Goal: Information Seeking & Learning: Learn about a topic

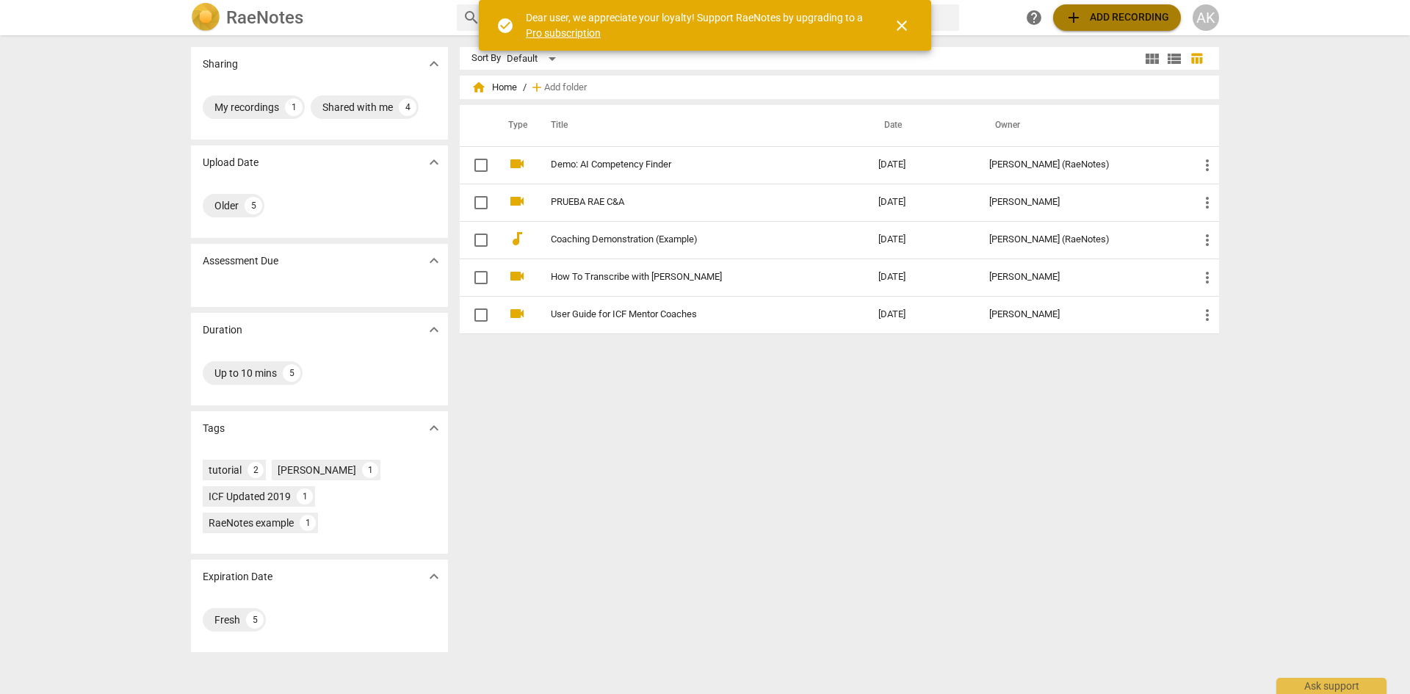
click at [1145, 18] on span "add Add recording" at bounding box center [1117, 18] width 104 height 18
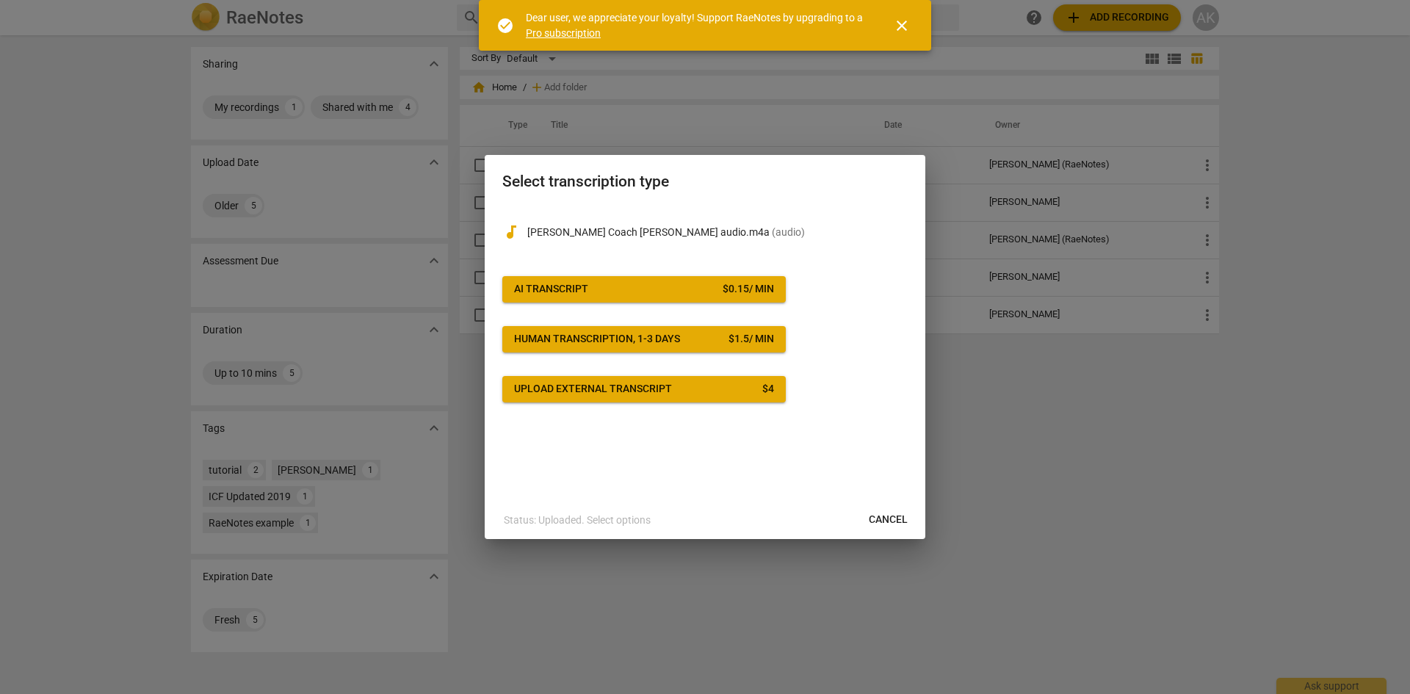
click at [450, 546] on div at bounding box center [705, 347] width 1410 height 694
click at [905, 520] on span "Cancel" at bounding box center [888, 520] width 39 height 15
click at [882, 525] on span "Cancel" at bounding box center [888, 520] width 39 height 15
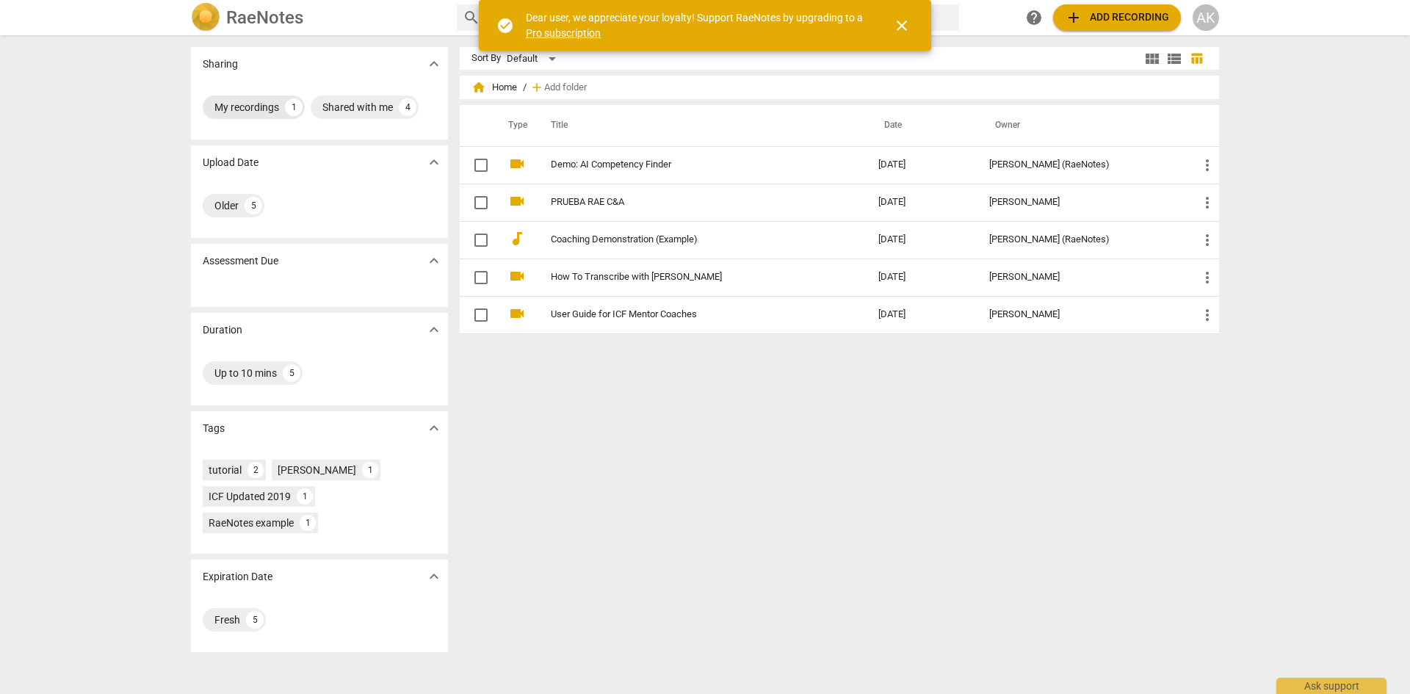
click at [258, 105] on div "My recordings" at bounding box center [246, 107] width 65 height 15
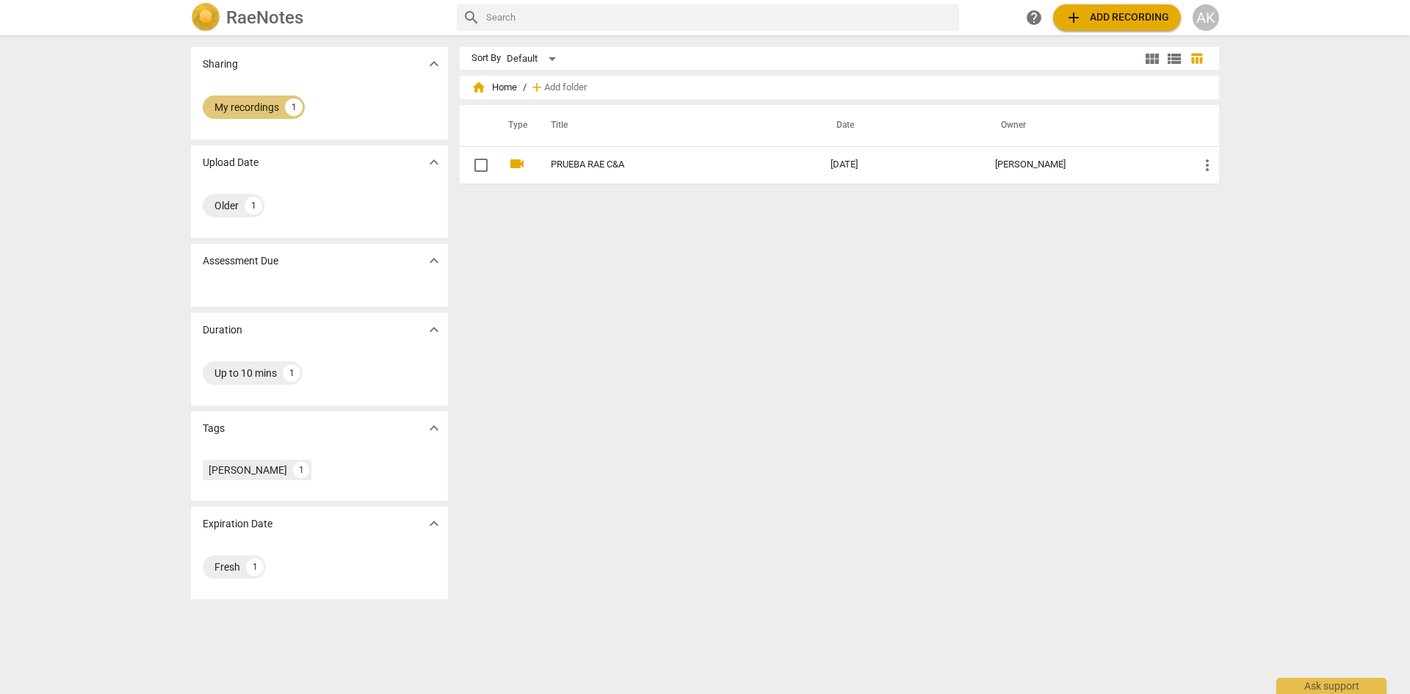
click at [272, 110] on div "My recordings" at bounding box center [246, 107] width 65 height 15
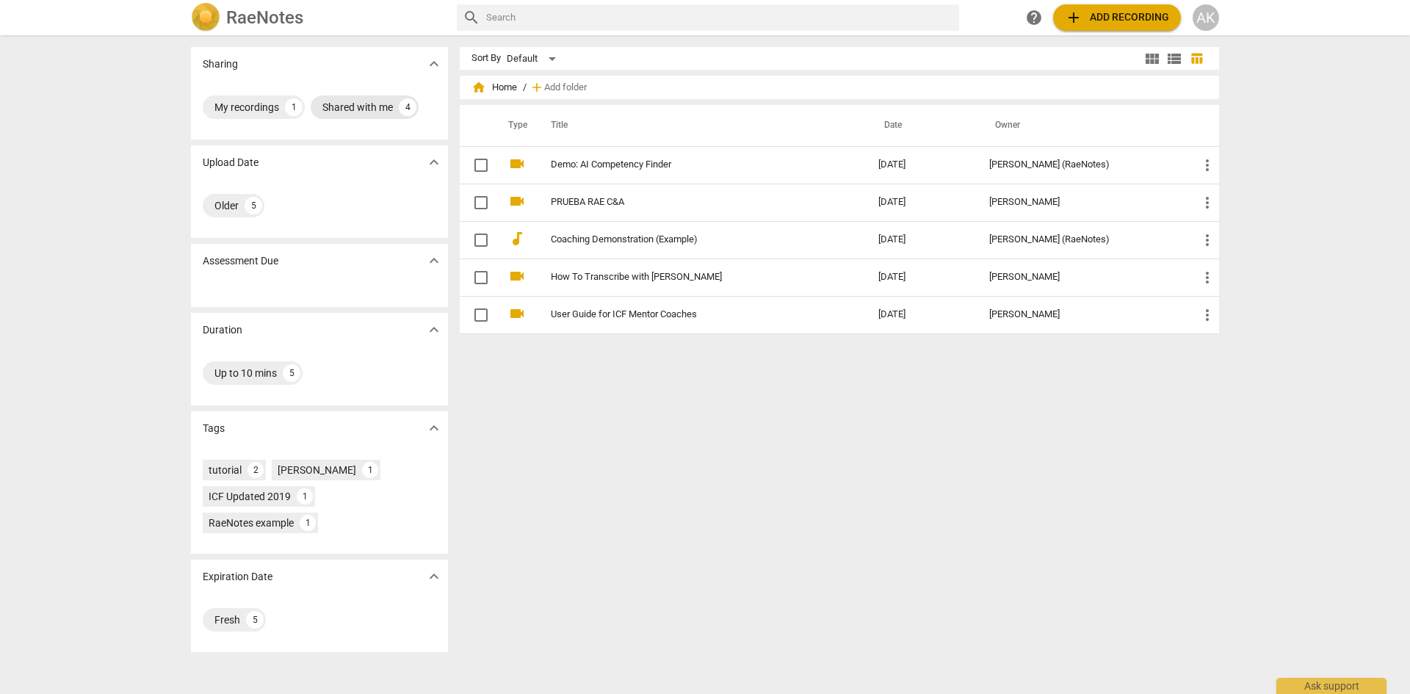
click at [347, 111] on div "Shared with me" at bounding box center [357, 107] width 70 height 15
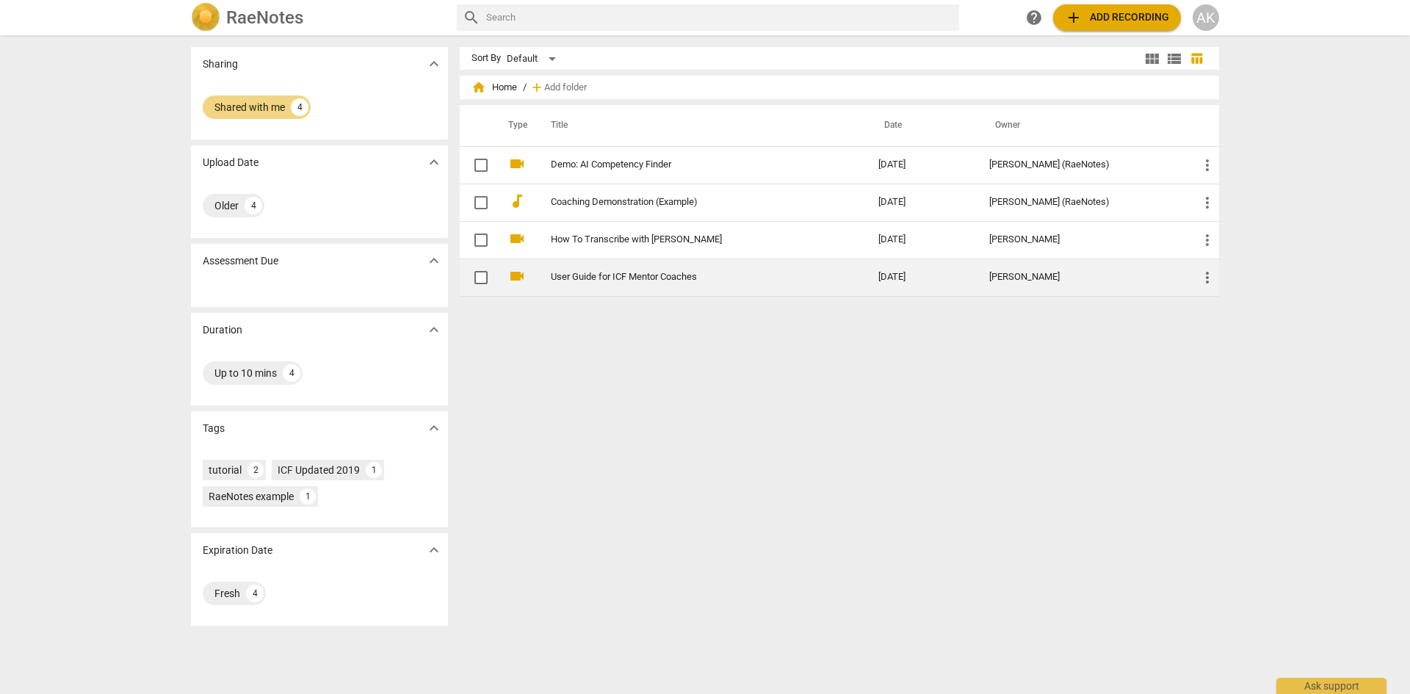
click at [618, 270] on td "User Guide for ICF Mentor Coaches" at bounding box center [699, 276] width 333 height 37
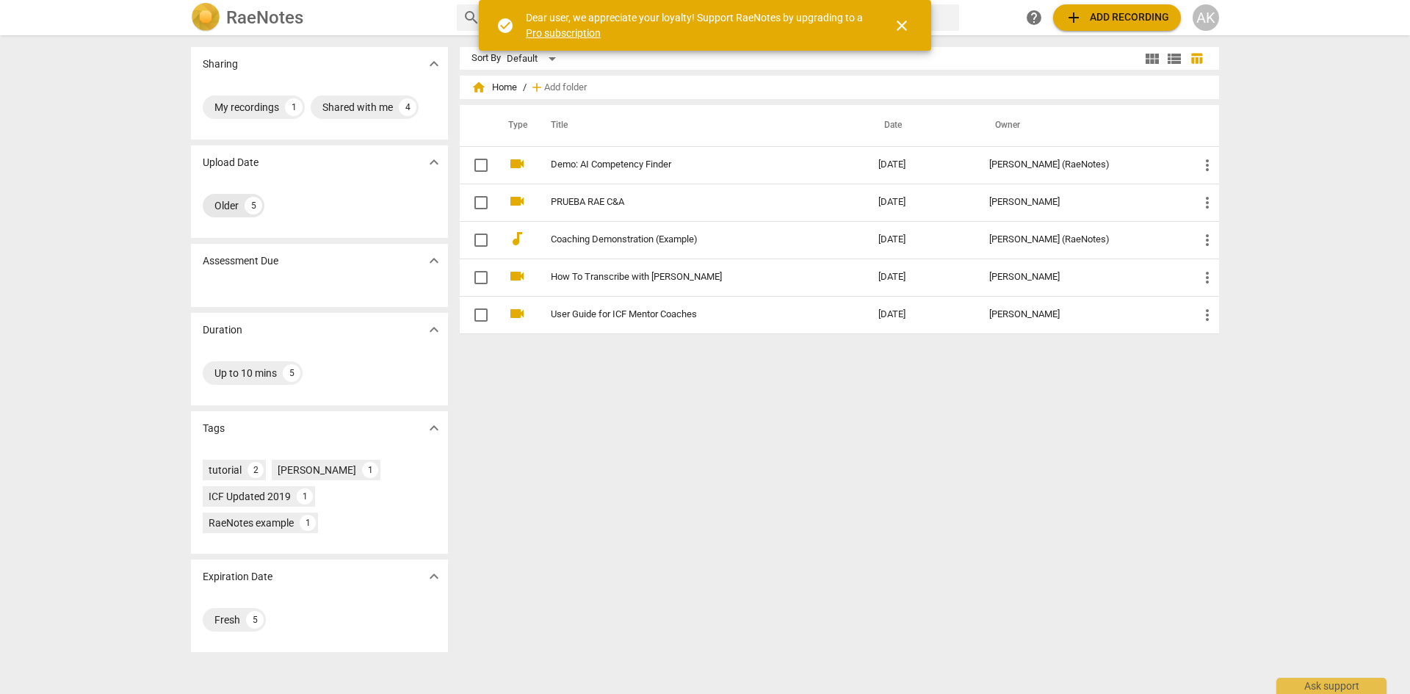
click at [220, 207] on div "Older" at bounding box center [226, 205] width 24 height 15
click at [247, 367] on div "Up to 10 mins" at bounding box center [245, 373] width 62 height 15
click at [297, 464] on div "[PERSON_NAME]" at bounding box center [317, 470] width 79 height 15
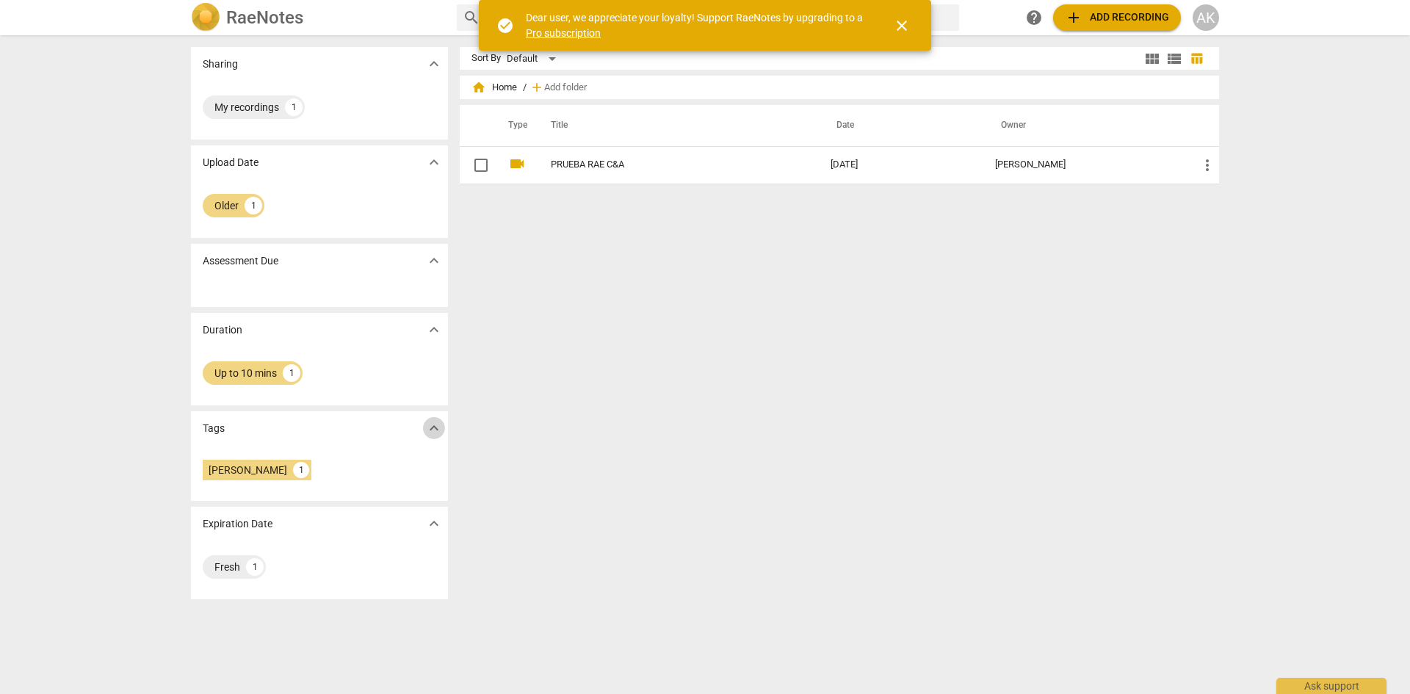
click at [432, 424] on span "expand_more" at bounding box center [434, 428] width 18 height 18
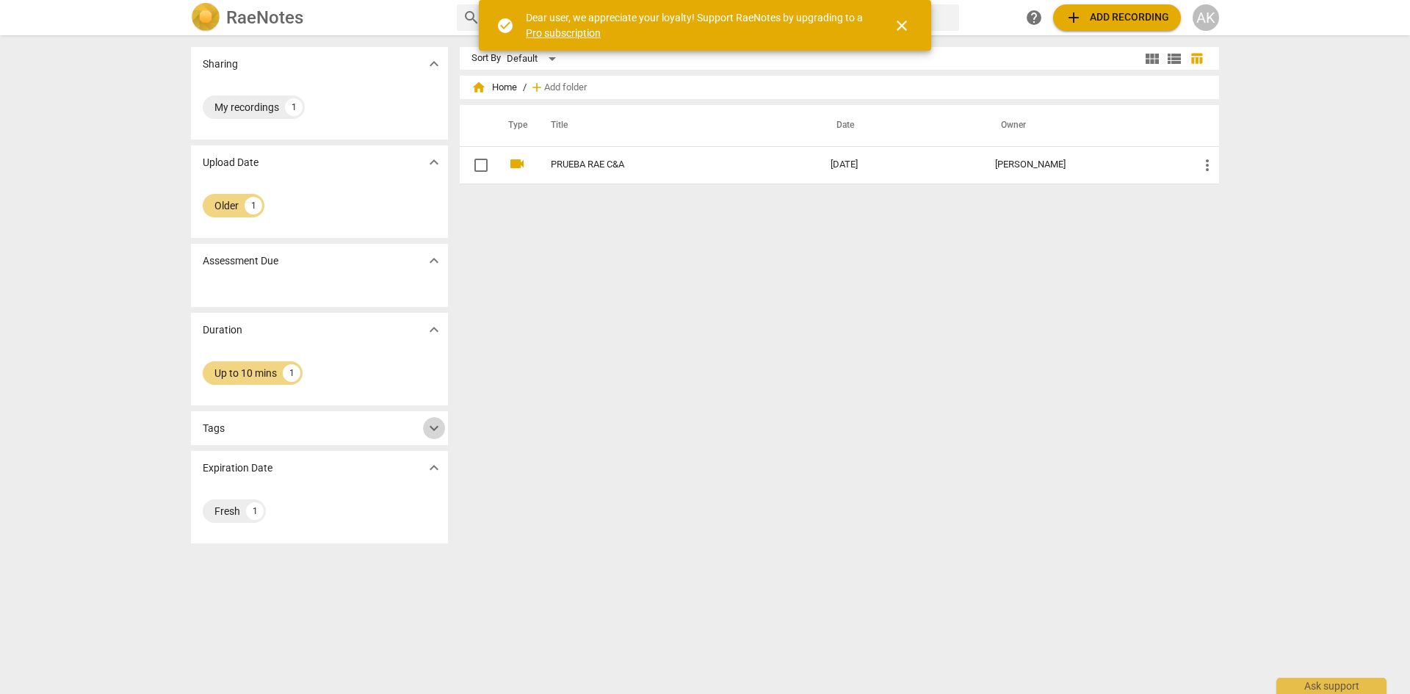
click at [432, 424] on span "expand_more" at bounding box center [434, 428] width 18 height 18
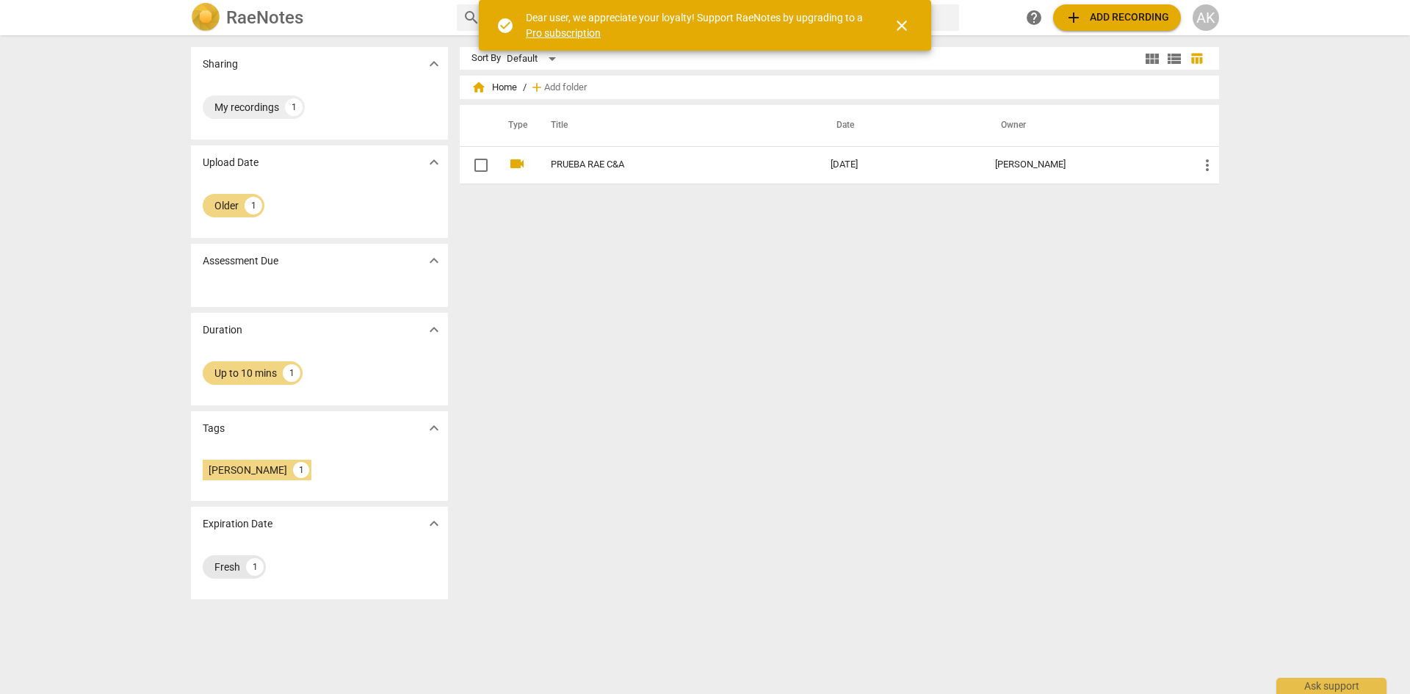
click at [223, 562] on div "Fresh" at bounding box center [227, 567] width 26 height 15
click at [250, 376] on div "Up to 10 mins" at bounding box center [245, 373] width 62 height 15
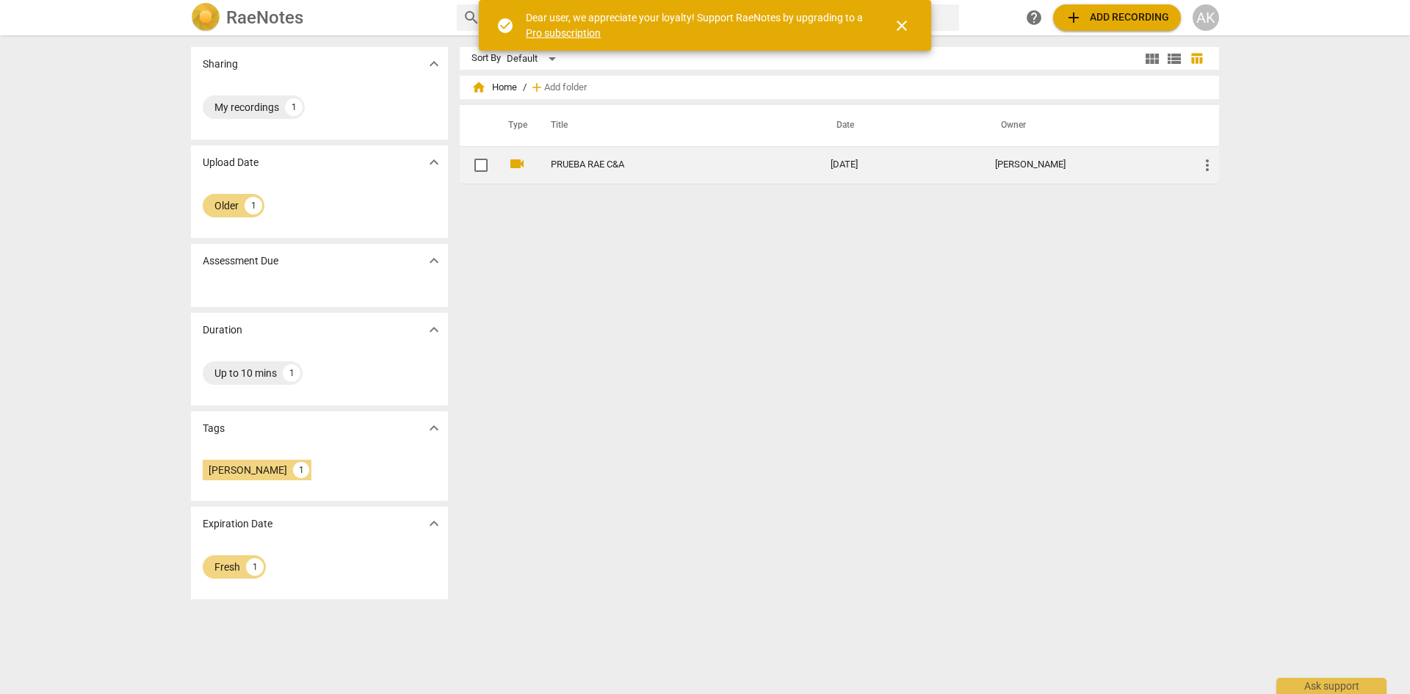
click at [590, 159] on link "PRUEBA RAE C&A" at bounding box center [664, 164] width 227 height 11
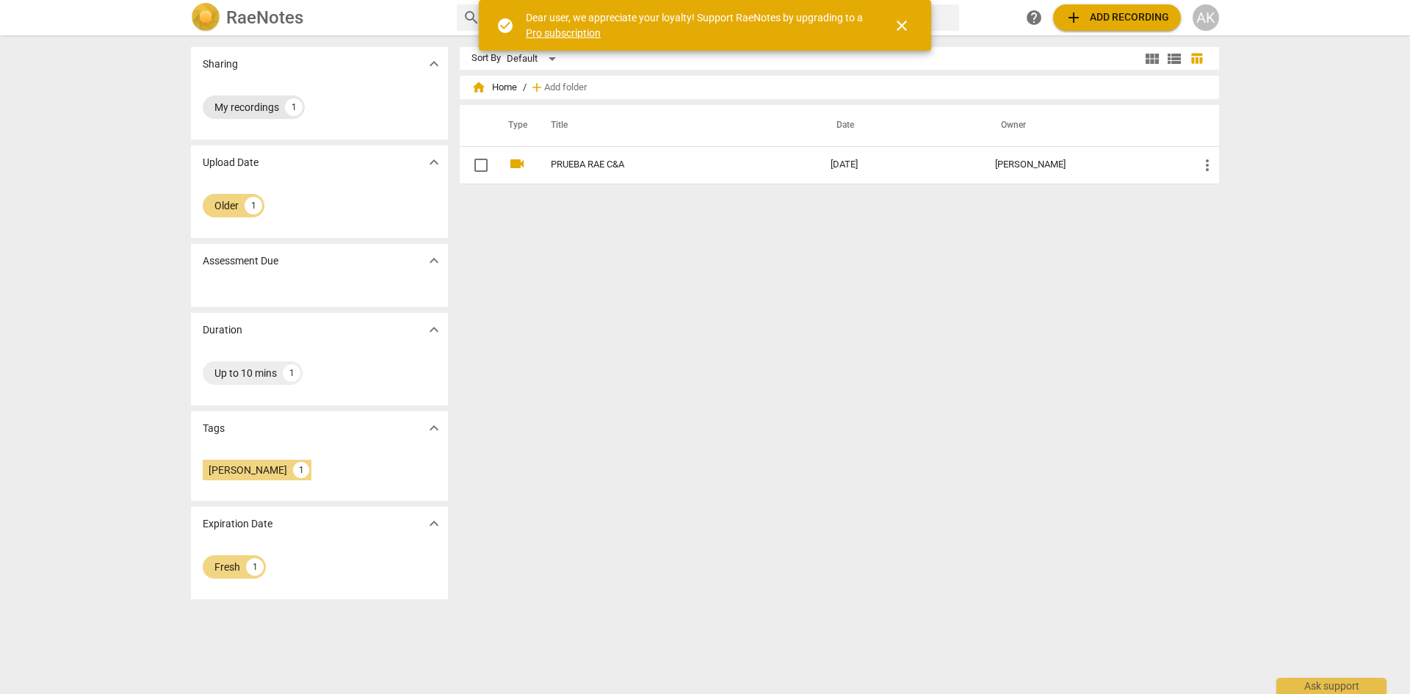
click at [236, 101] on div "My recordings" at bounding box center [246, 107] width 65 height 15
click at [495, 88] on span "home Home" at bounding box center [494, 87] width 46 height 15
click at [431, 62] on span "expand_more" at bounding box center [434, 64] width 18 height 18
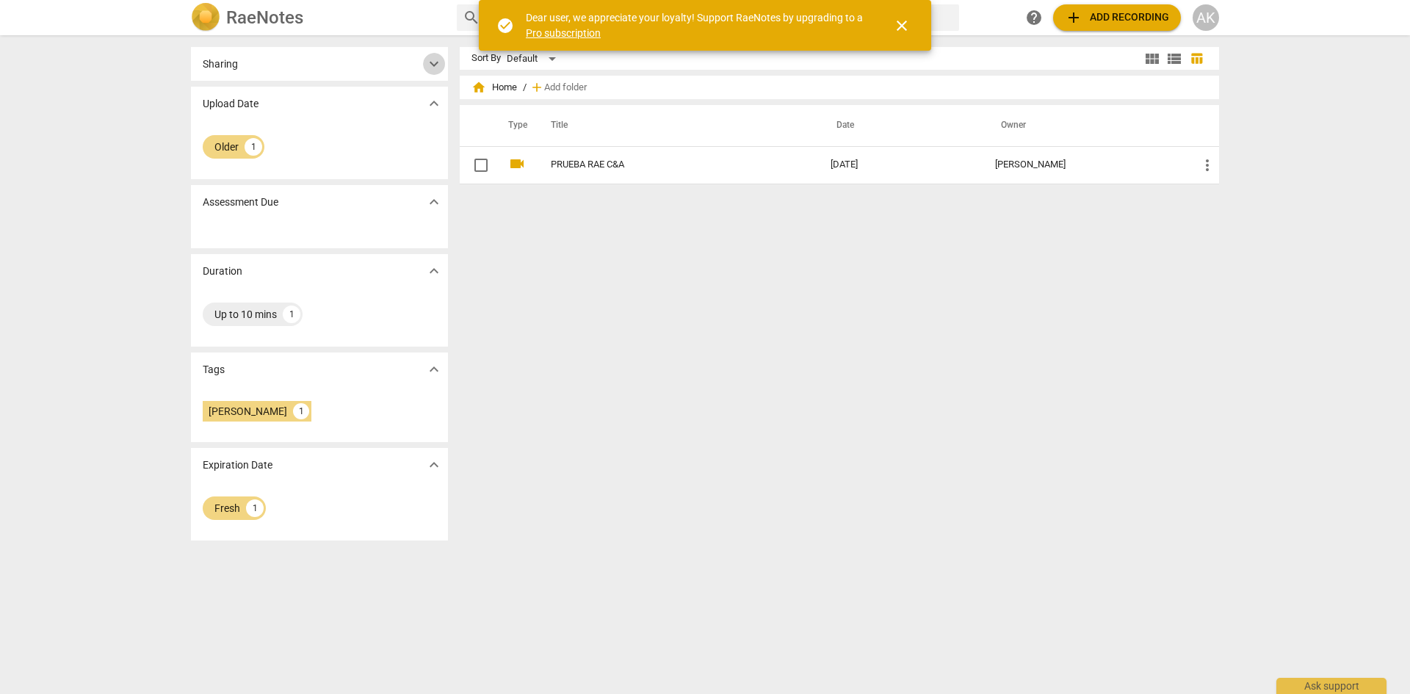
click at [431, 62] on span "expand_more" at bounding box center [434, 64] width 18 height 18
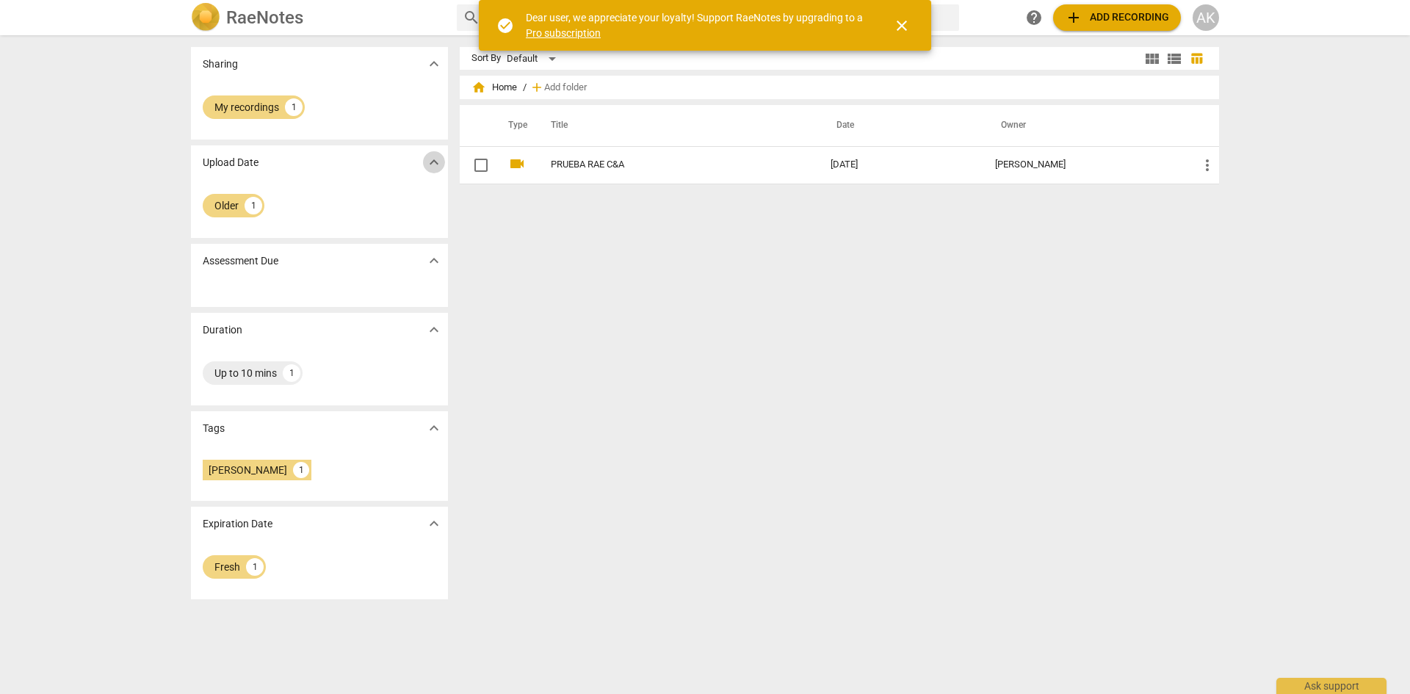
click at [430, 167] on span "expand_more" at bounding box center [434, 162] width 18 height 18
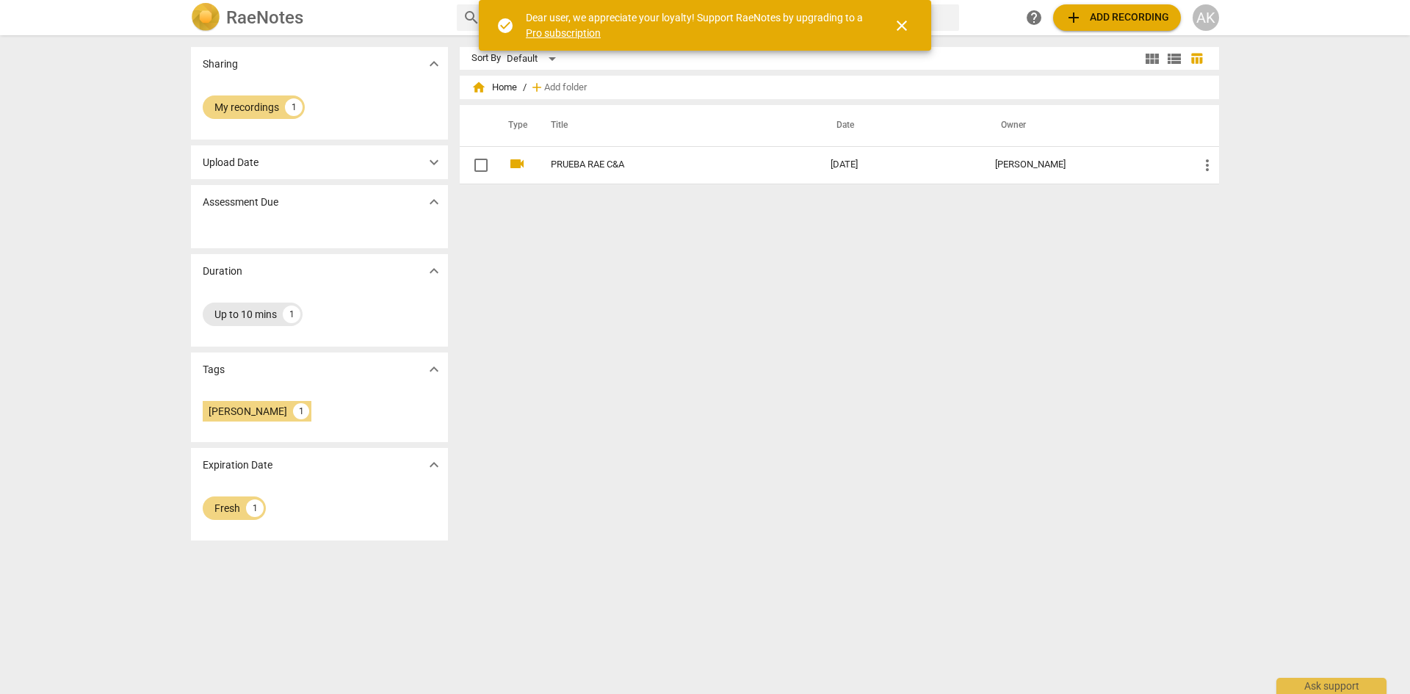
click at [261, 324] on div "Up to 10 mins 1" at bounding box center [253, 314] width 100 height 23
click at [246, 405] on div "[PERSON_NAME]" at bounding box center [248, 411] width 79 height 15
click at [226, 513] on div "Fresh" at bounding box center [227, 508] width 26 height 15
click at [1170, 57] on span "view_list" at bounding box center [1174, 59] width 18 height 18
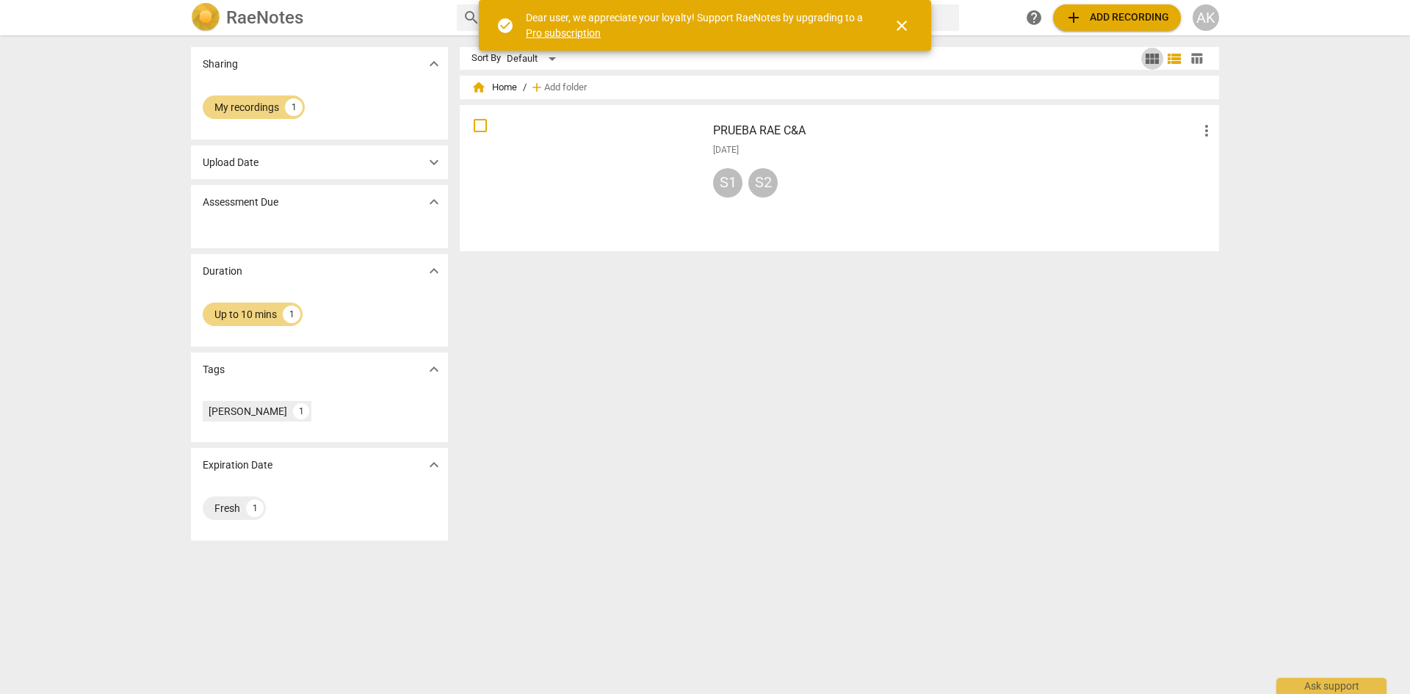
click at [1156, 58] on span "view_module" at bounding box center [1152, 59] width 18 height 18
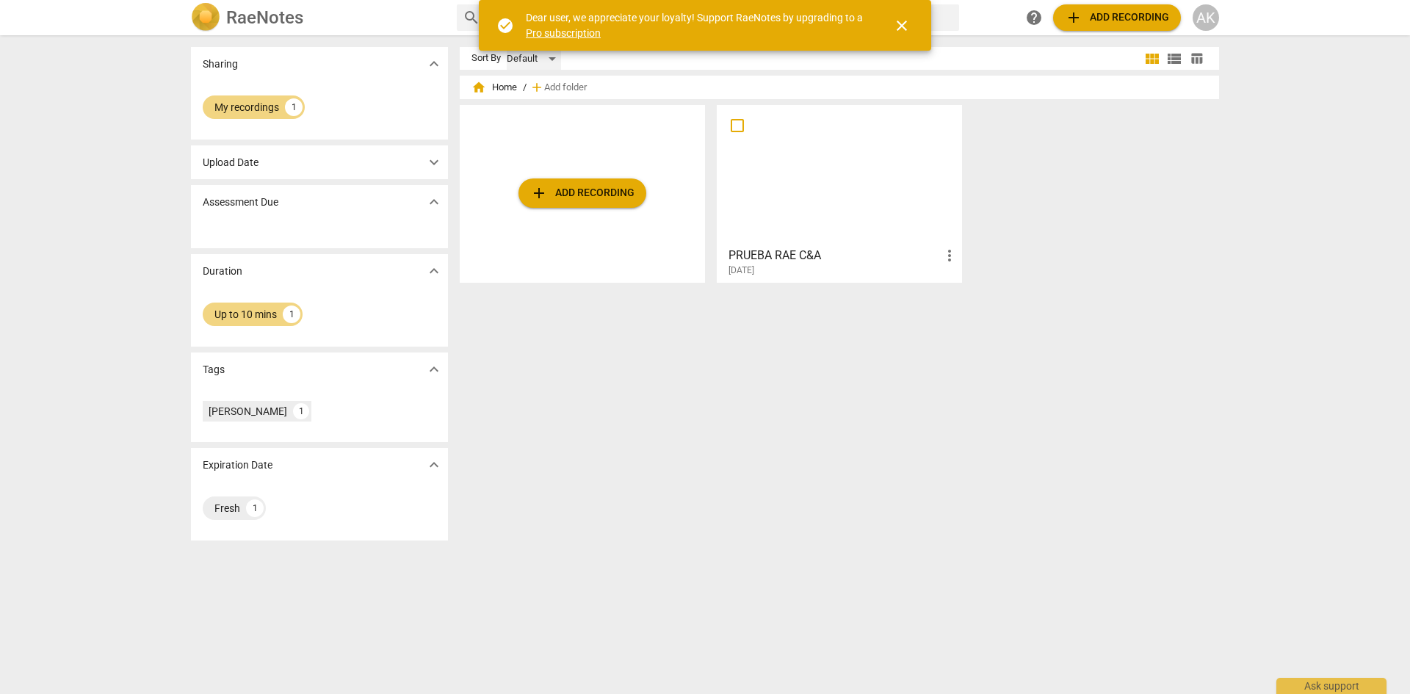
click at [548, 57] on div "Default" at bounding box center [534, 58] width 54 height 23
click at [532, 111] on li "Recent" at bounding box center [540, 115] width 70 height 28
click at [237, 103] on div "My recordings" at bounding box center [246, 107] width 65 height 15
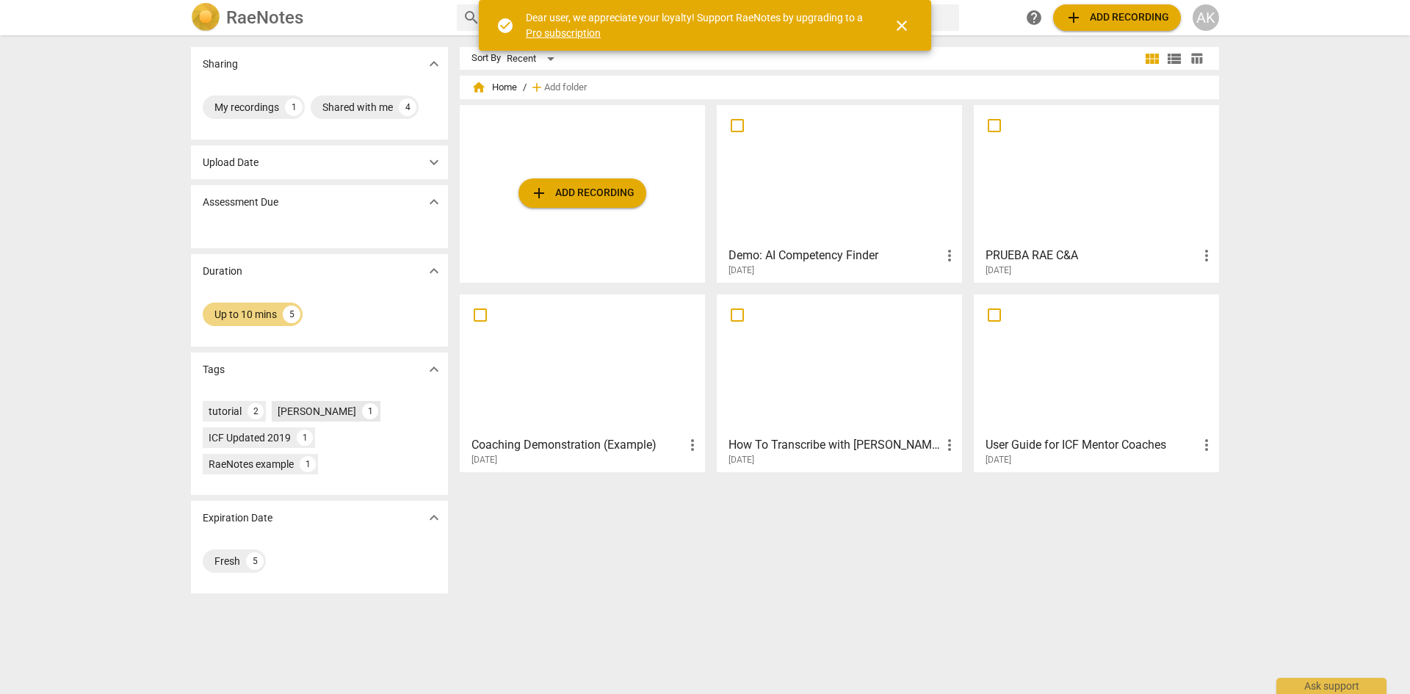
click at [310, 412] on div "[PERSON_NAME]" at bounding box center [317, 411] width 79 height 15
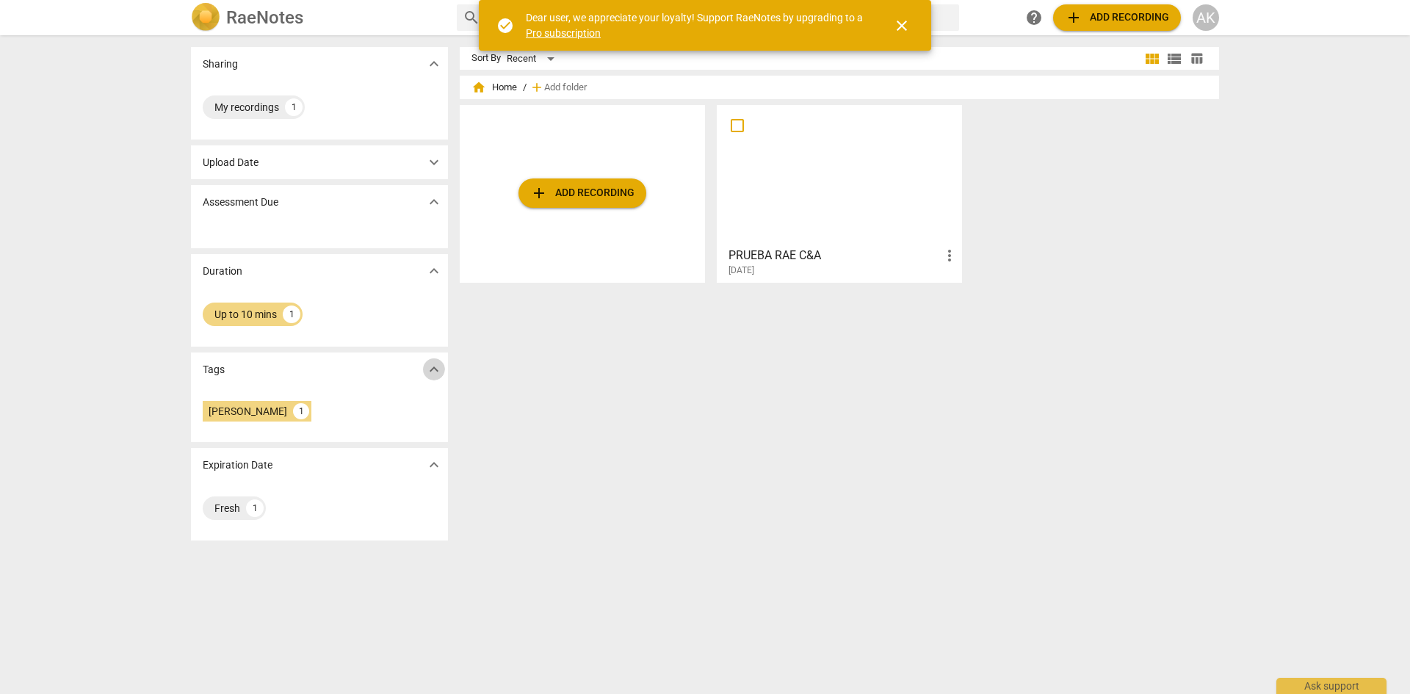
click at [431, 361] on span "expand_more" at bounding box center [434, 370] width 18 height 18
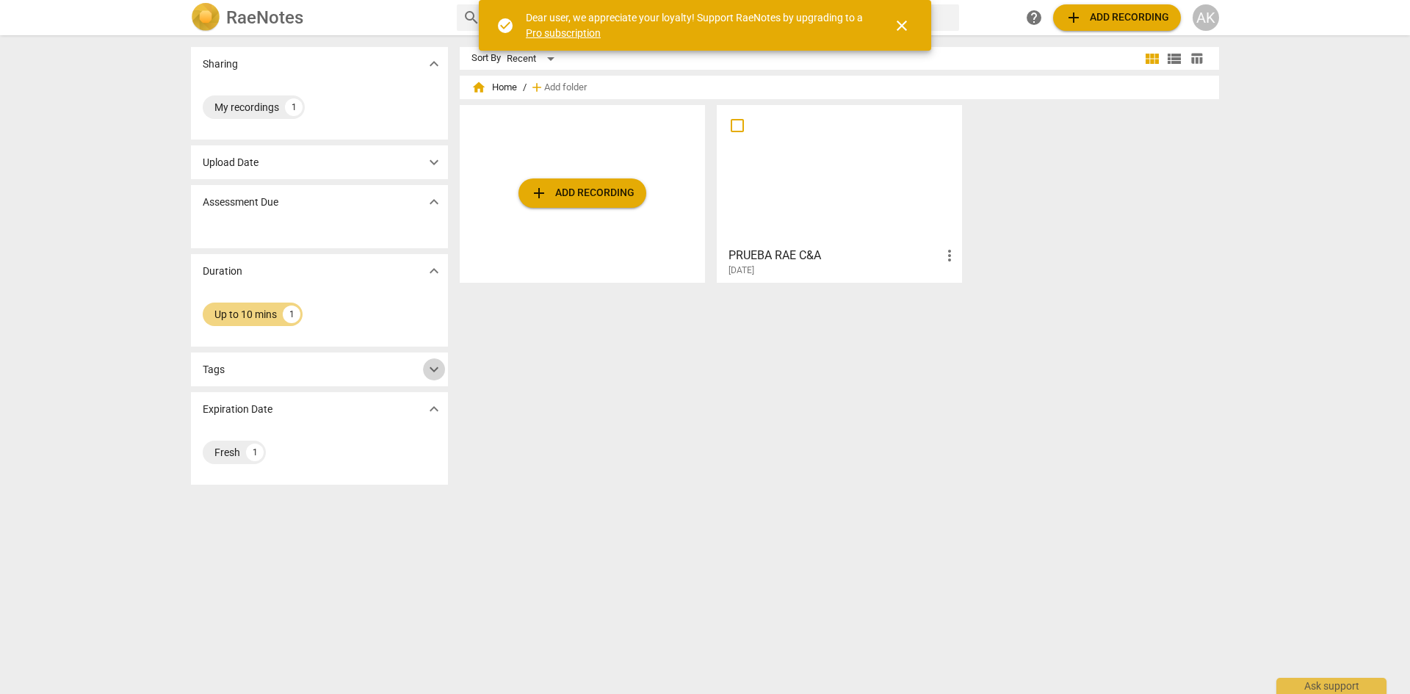
click at [431, 361] on span "expand_more" at bounding box center [434, 370] width 18 height 18
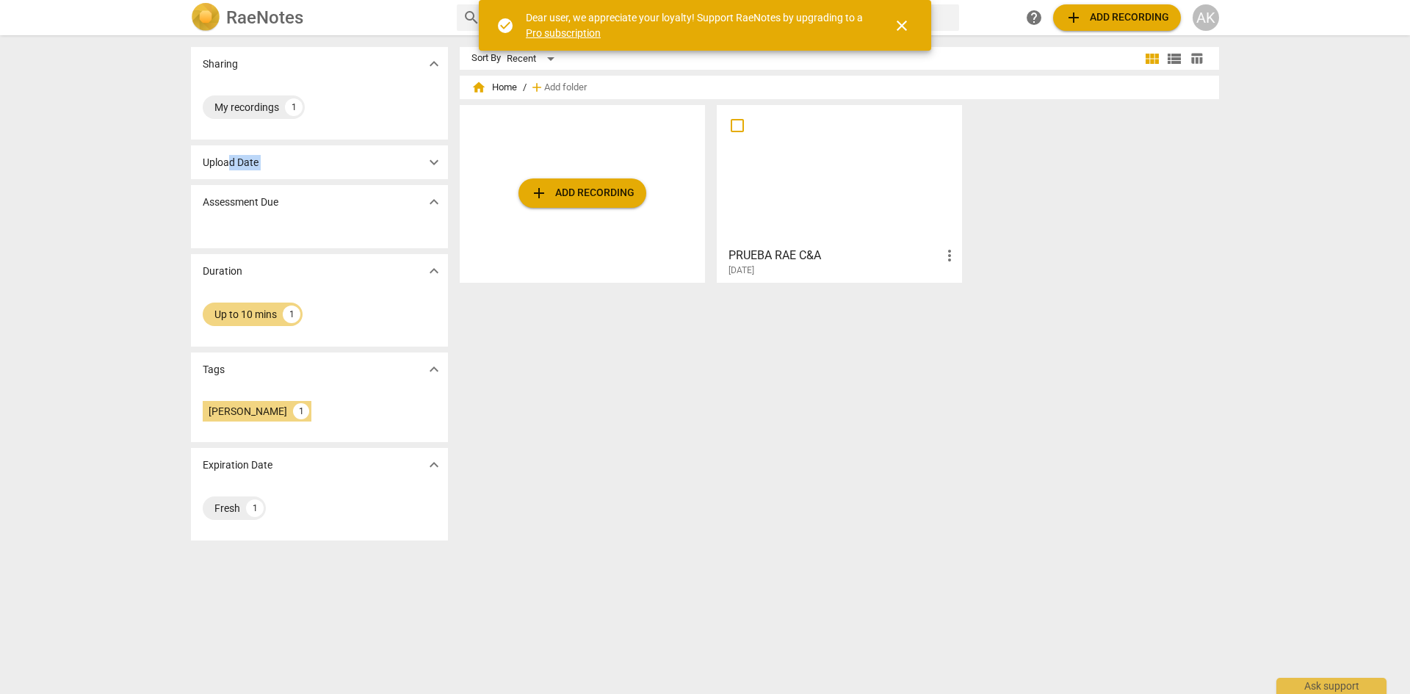
drag, startPoint x: 227, startPoint y: 162, endPoint x: 436, endPoint y: 163, distance: 209.3
click at [436, 163] on div "Upload Date expand_more" at bounding box center [319, 162] width 257 height 34
click at [436, 163] on span "expand_more" at bounding box center [434, 162] width 18 height 18
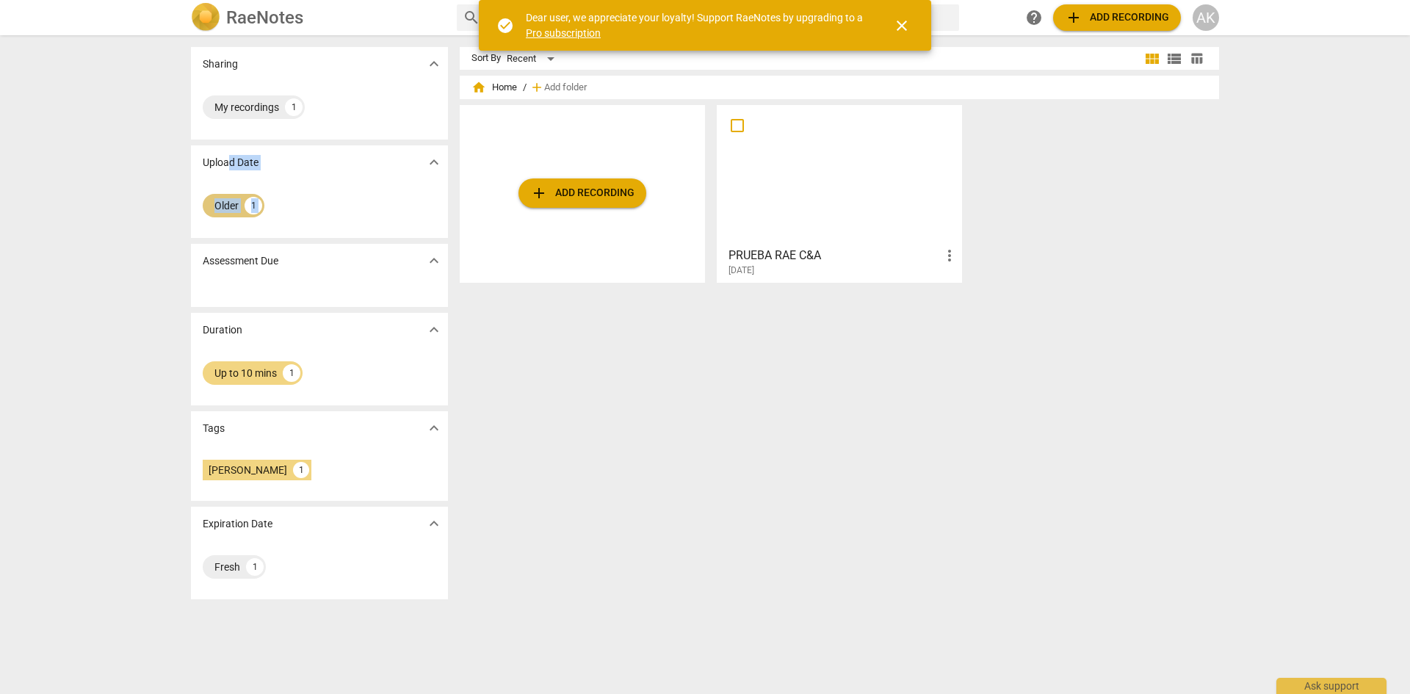
click at [229, 207] on div "Older" at bounding box center [226, 205] width 24 height 15
click at [265, 372] on div "Up to 10 mins" at bounding box center [245, 373] width 62 height 15
click at [902, 25] on span "close" at bounding box center [902, 26] width 18 height 18
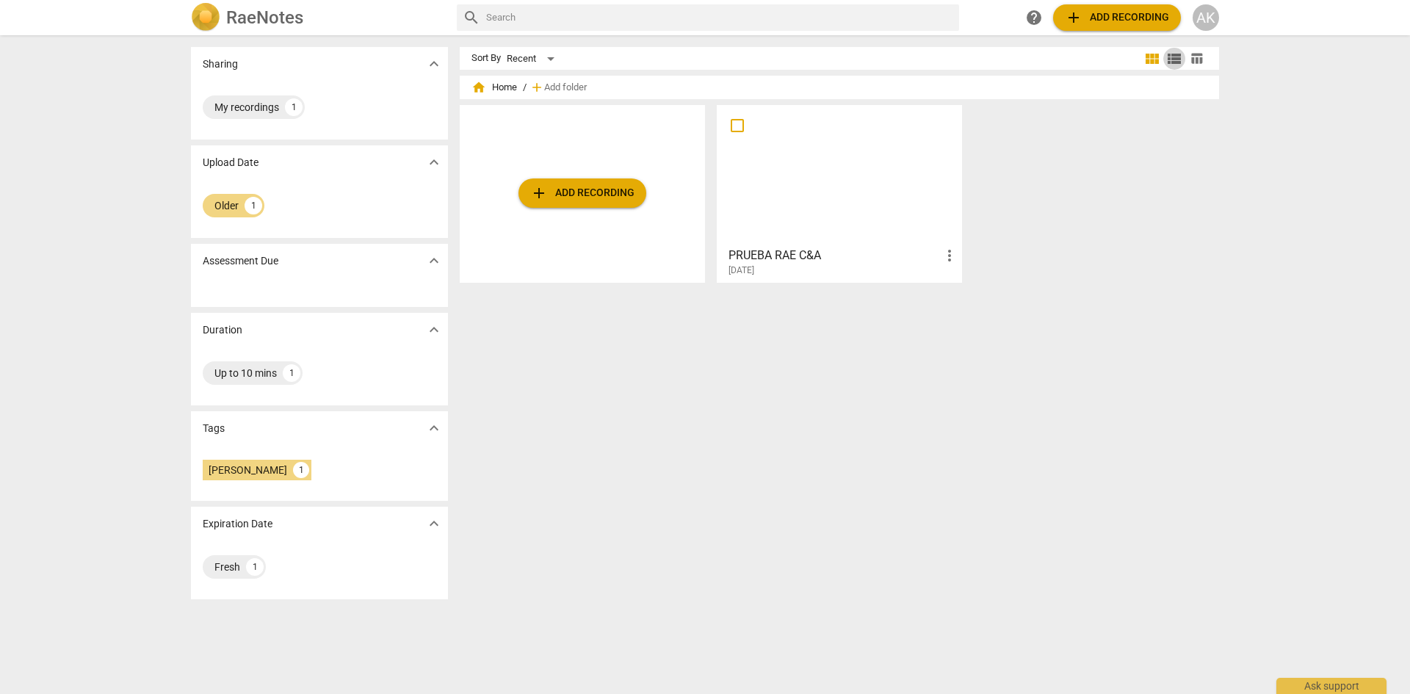
click at [1173, 62] on span "view_list" at bounding box center [1174, 59] width 18 height 18
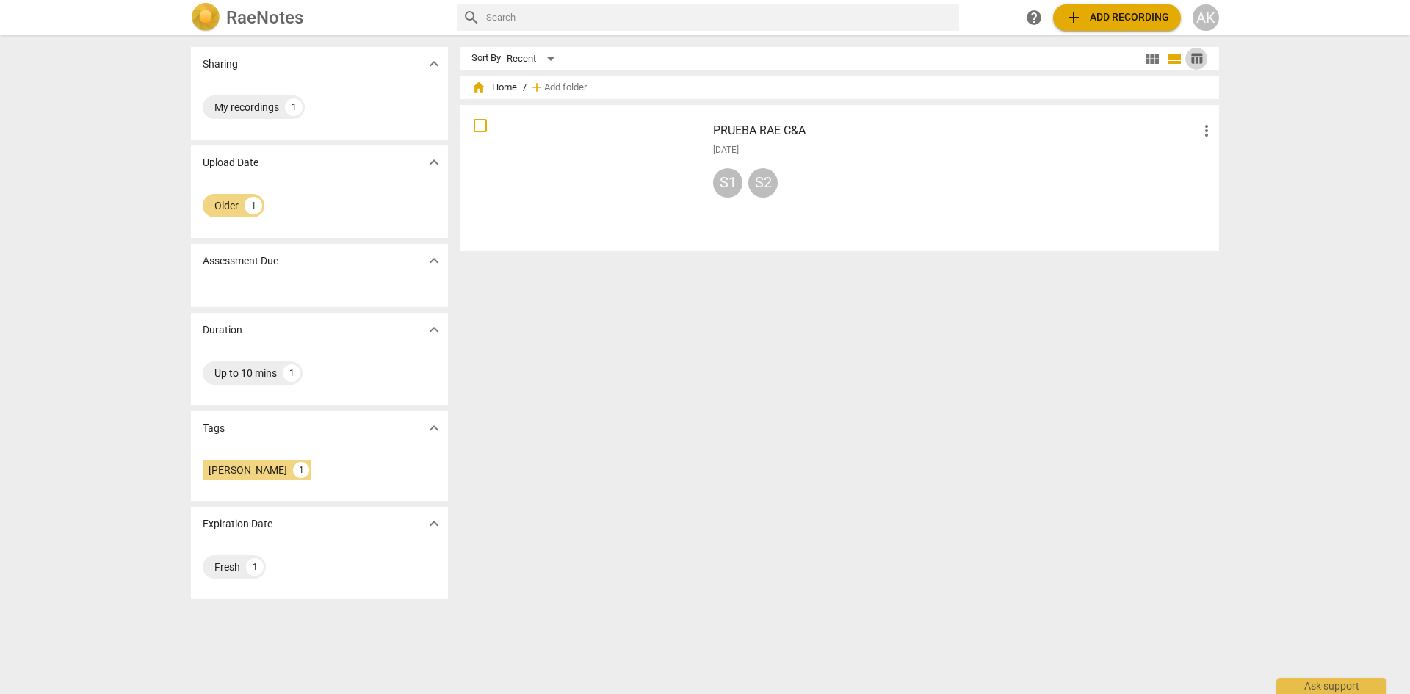
click at [1192, 62] on span "table_chart" at bounding box center [1196, 58] width 14 height 14
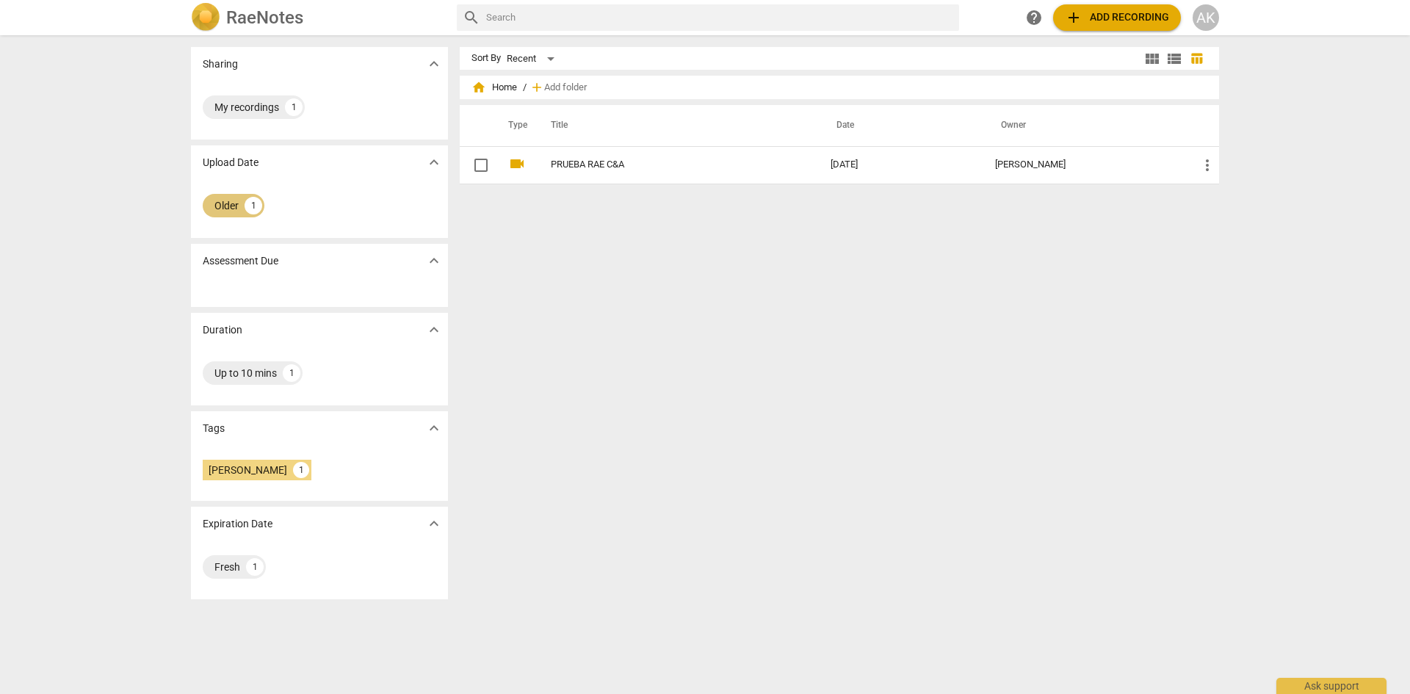
click at [230, 217] on div "Older 1" at bounding box center [234, 205] width 62 height 23
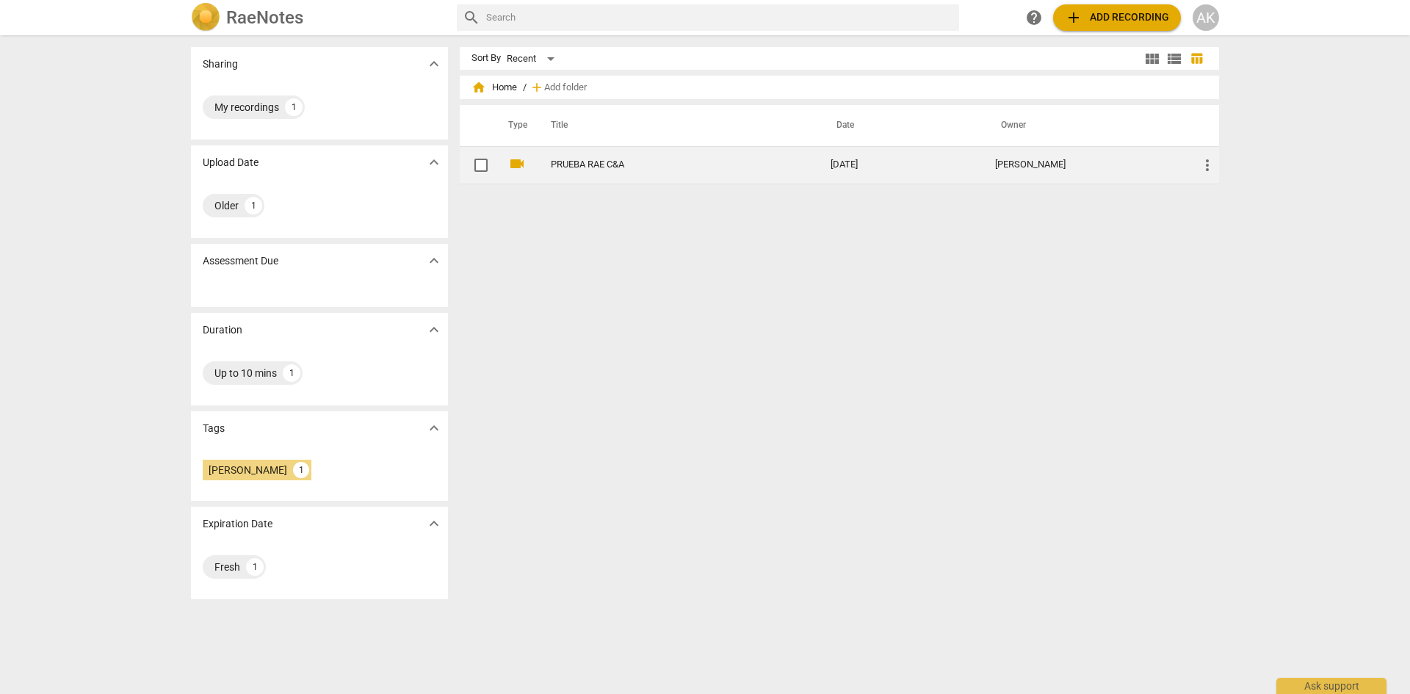
click at [588, 157] on td "PRUEBA RAE C&A" at bounding box center [676, 164] width 286 height 37
